Goal: Book appointment/travel/reservation

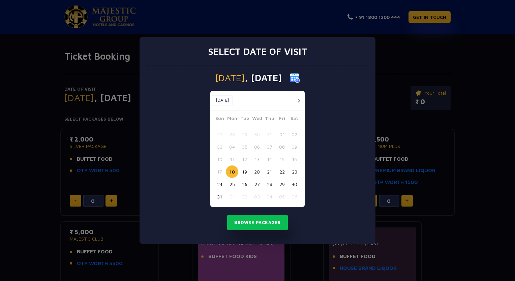
click at [242, 169] on button "19" at bounding box center [244, 171] width 12 height 12
click at [254, 227] on button "Browse Packages" at bounding box center [257, 223] width 61 height 16
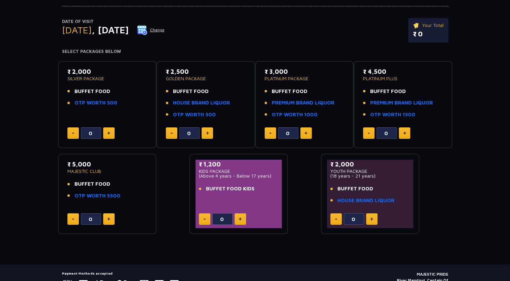
scroll to position [67, 0]
click at [211, 102] on link "HOUSE BRAND LIQUOR" at bounding box center [201, 103] width 57 height 8
click at [299, 102] on link "PREMIUM BRAND LIQUOR" at bounding box center [303, 103] width 63 height 8
click at [212, 115] on link "OTP WORTH 500" at bounding box center [194, 115] width 43 height 8
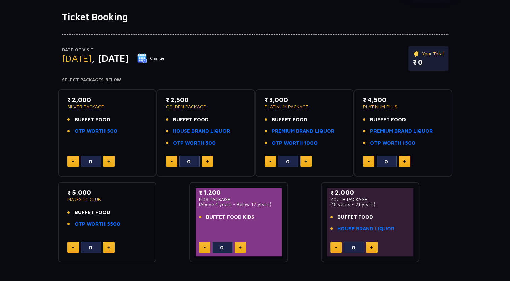
scroll to position [0, 0]
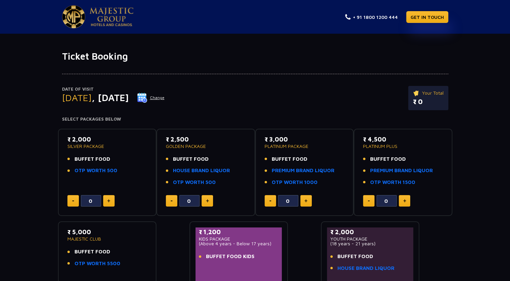
click at [165, 98] on button "Change" at bounding box center [151, 97] width 28 height 11
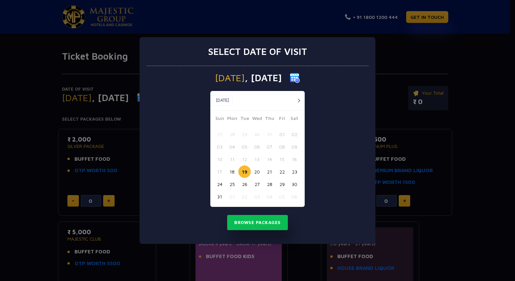
click at [294, 175] on button "23" at bounding box center [294, 171] width 12 height 12
click at [253, 228] on button "Browse Packages" at bounding box center [257, 223] width 61 height 16
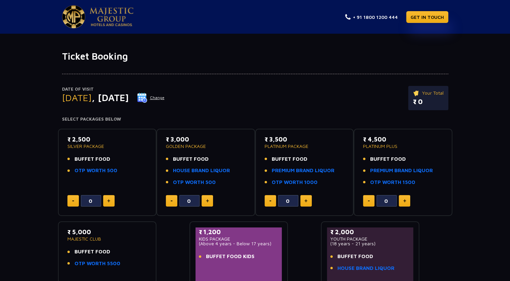
click at [147, 100] on img at bounding box center [142, 98] width 10 height 10
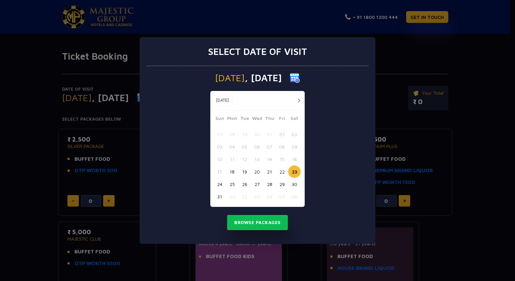
click at [269, 172] on button "21" at bounding box center [269, 171] width 12 height 12
click at [258, 223] on button "Browse Packages" at bounding box center [257, 223] width 61 height 16
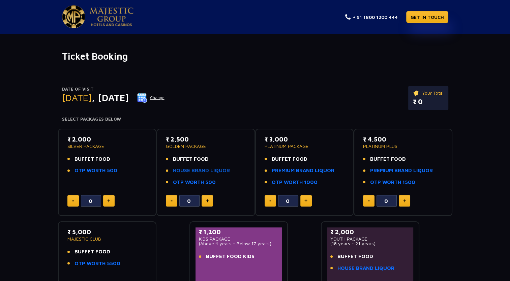
click at [217, 171] on link "HOUSE BRAND LIQUOR" at bounding box center [201, 171] width 57 height 8
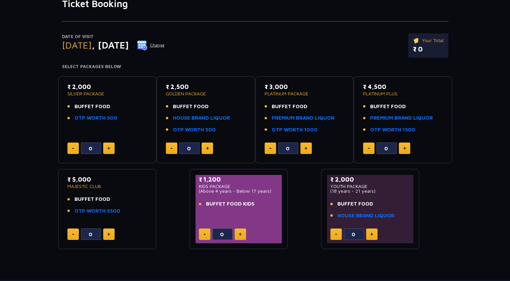
scroll to position [54, 0]
